Goal: Task Accomplishment & Management: Use online tool/utility

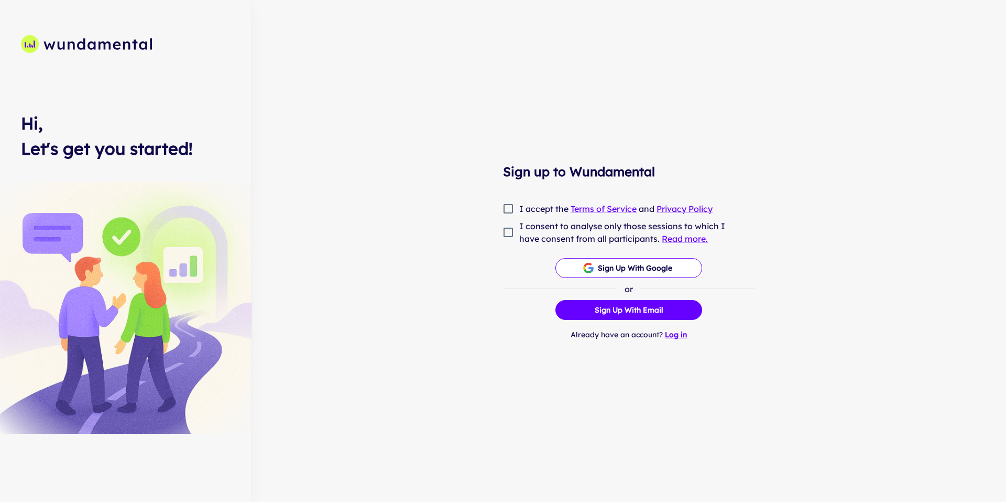
click at [677, 334] on link "Log in" at bounding box center [676, 334] width 22 height 9
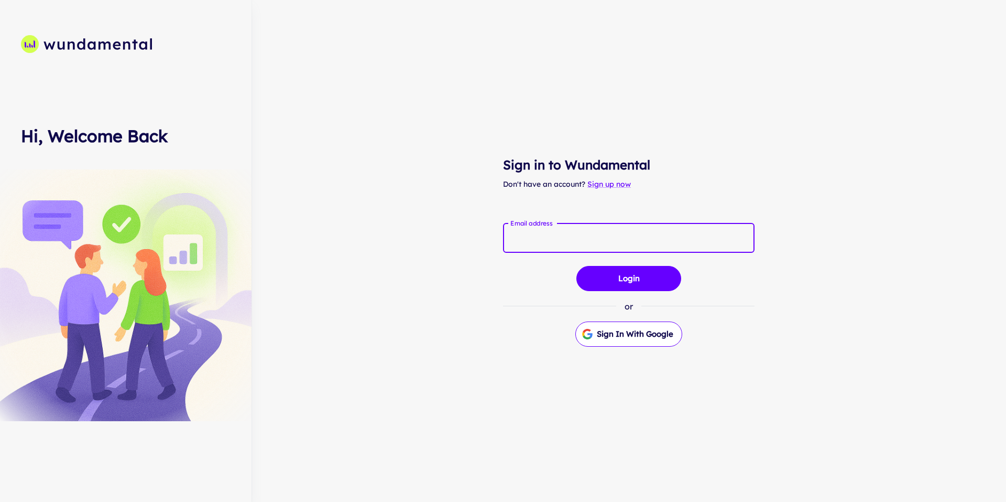
click at [604, 242] on input "Email address" at bounding box center [629, 237] width 252 height 29
type input "**********"
click at [613, 277] on button "Login" at bounding box center [629, 278] width 105 height 25
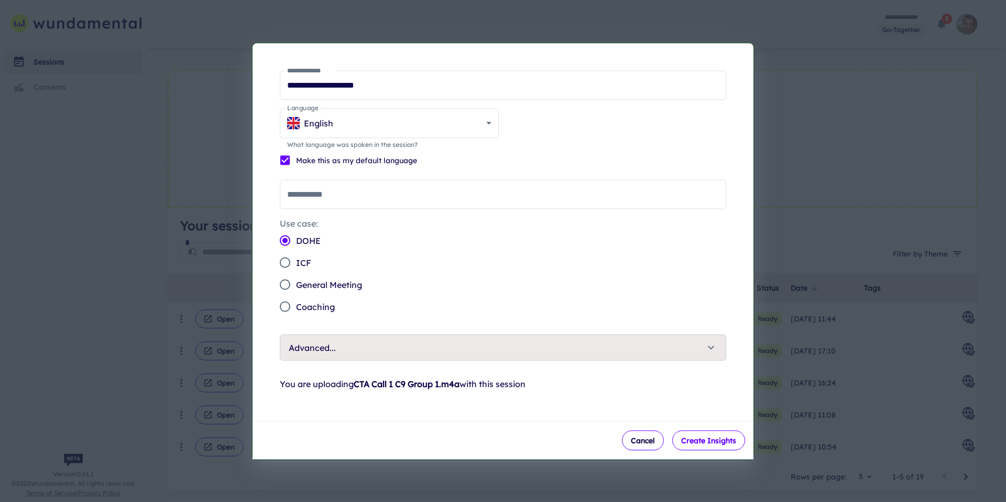
click at [694, 442] on button "Create Insights" at bounding box center [708, 440] width 73 height 20
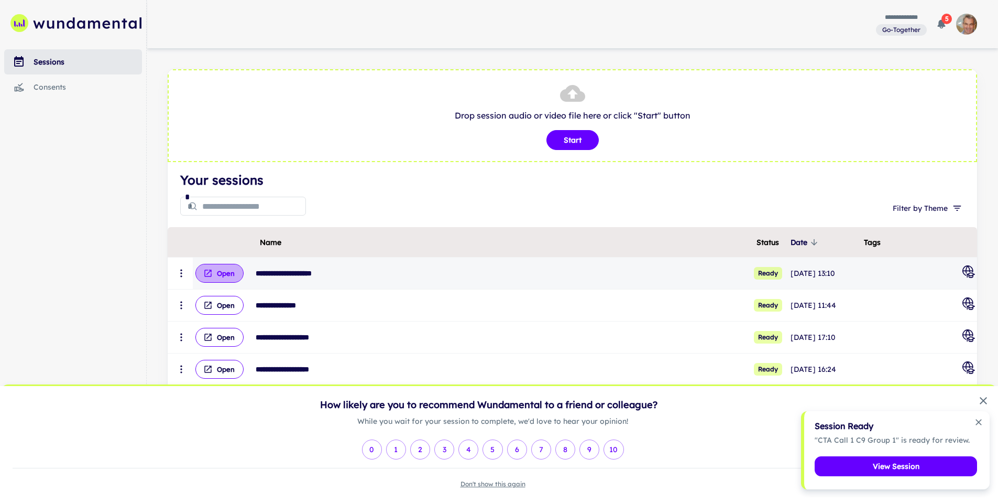
click at [214, 271] on button "Open" at bounding box center [219, 273] width 48 height 19
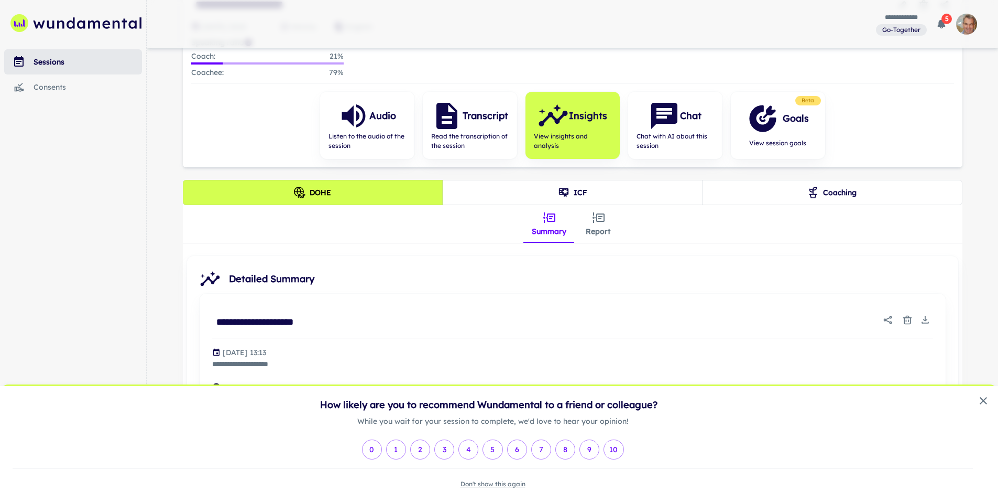
scroll to position [110, 0]
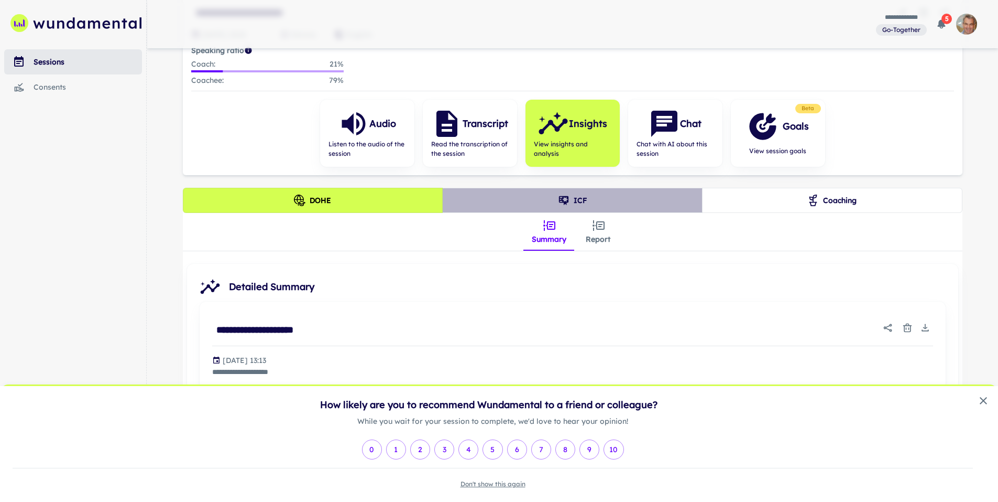
click at [610, 200] on button "ICF" at bounding box center [572, 200] width 260 height 25
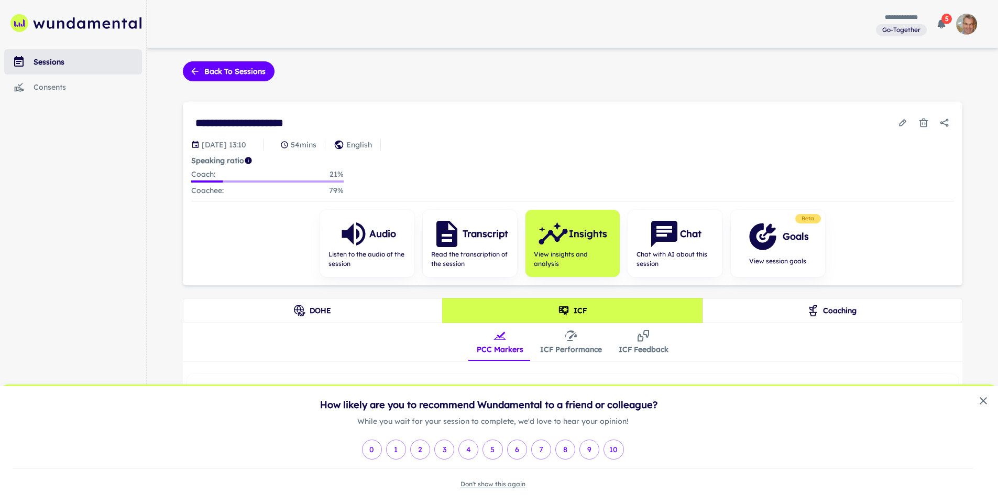
scroll to position [89, 0]
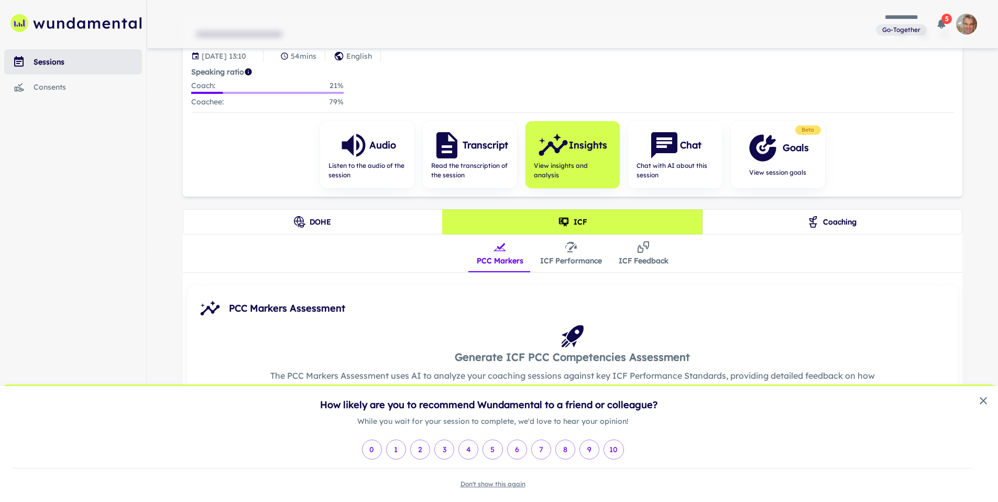
click at [830, 220] on button "Coaching" at bounding box center [832, 221] width 260 height 25
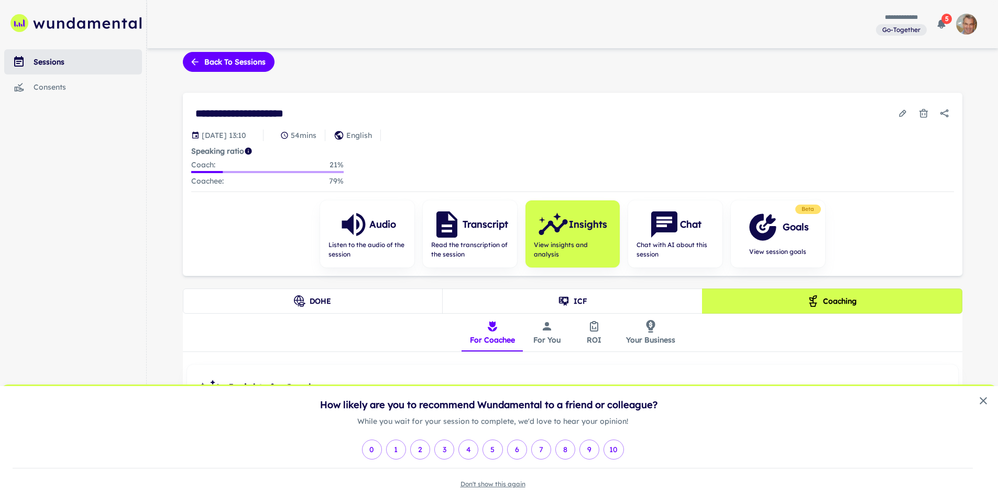
scroll to position [0, 0]
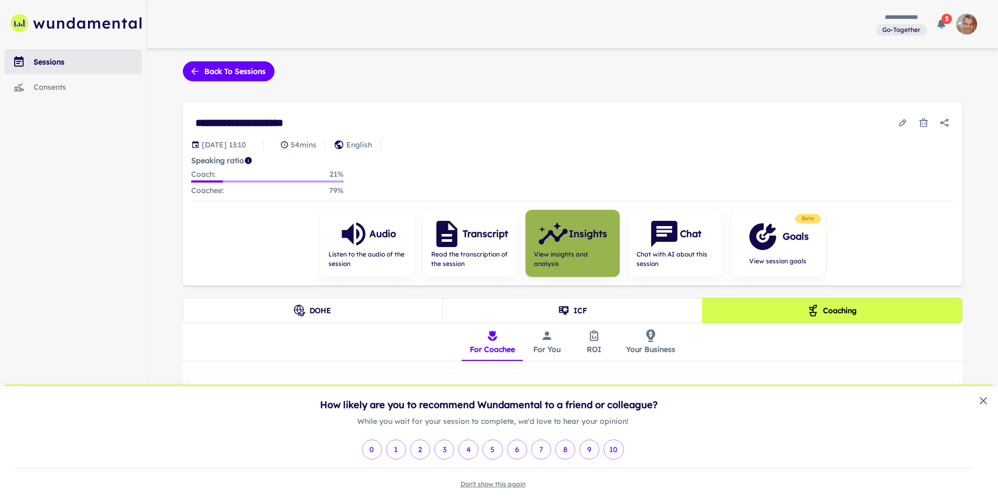
click at [583, 257] on span "View insights and analysis" at bounding box center [573, 258] width 78 height 19
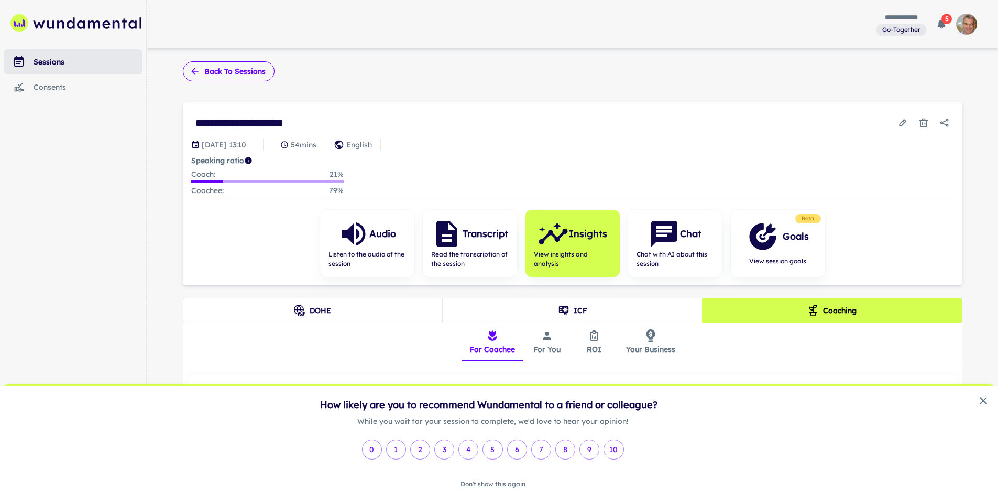
click at [235, 70] on button "Back to sessions" at bounding box center [229, 71] width 92 height 20
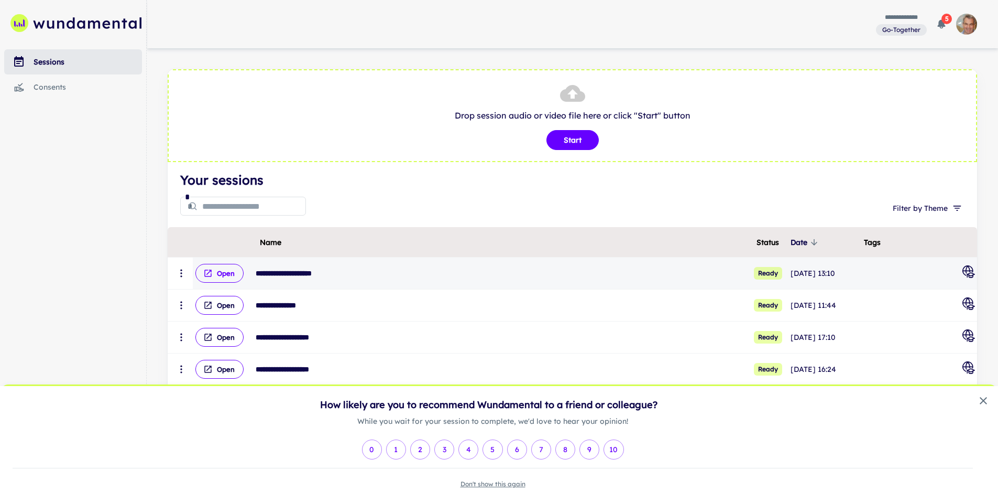
click at [226, 273] on button "Open" at bounding box center [219, 273] width 48 height 19
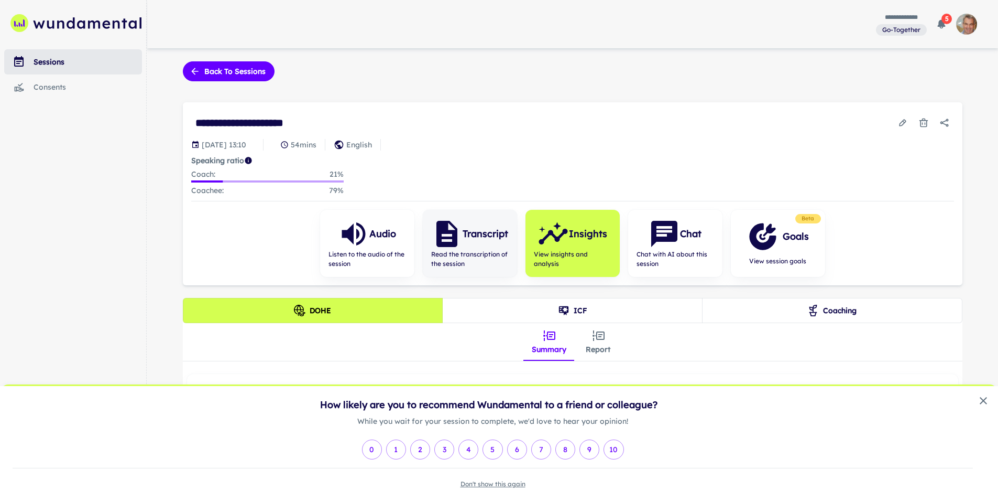
click at [477, 244] on div "Transcript" at bounding box center [469, 233] width 77 height 31
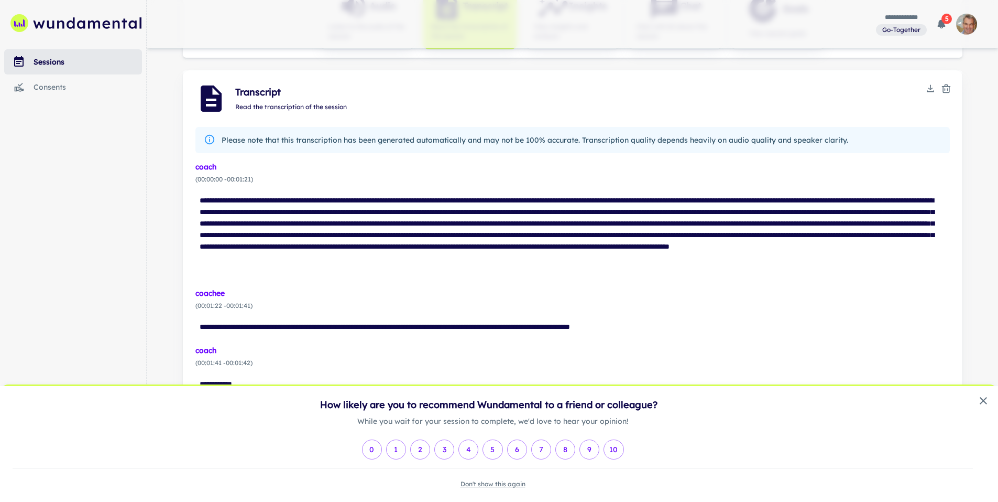
scroll to position [210, 0]
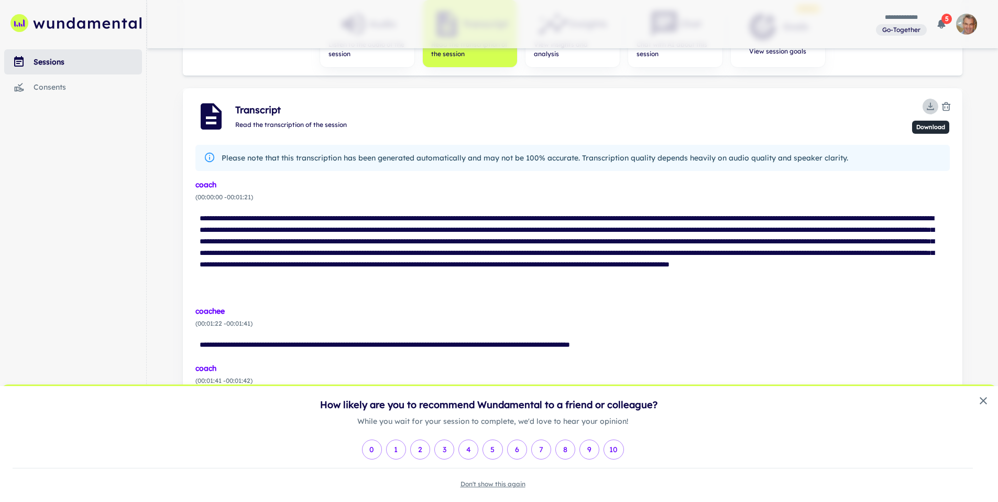
click at [929, 105] on icon "Download" at bounding box center [930, 106] width 4 height 2
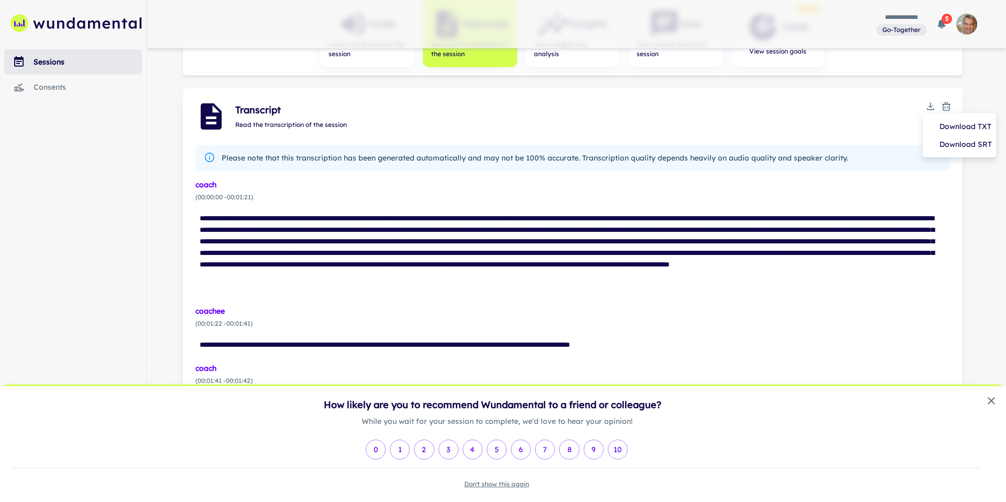
click at [950, 127] on li "Download TXT" at bounding box center [959, 126] width 65 height 18
